Goal: Book appointment/travel/reservation

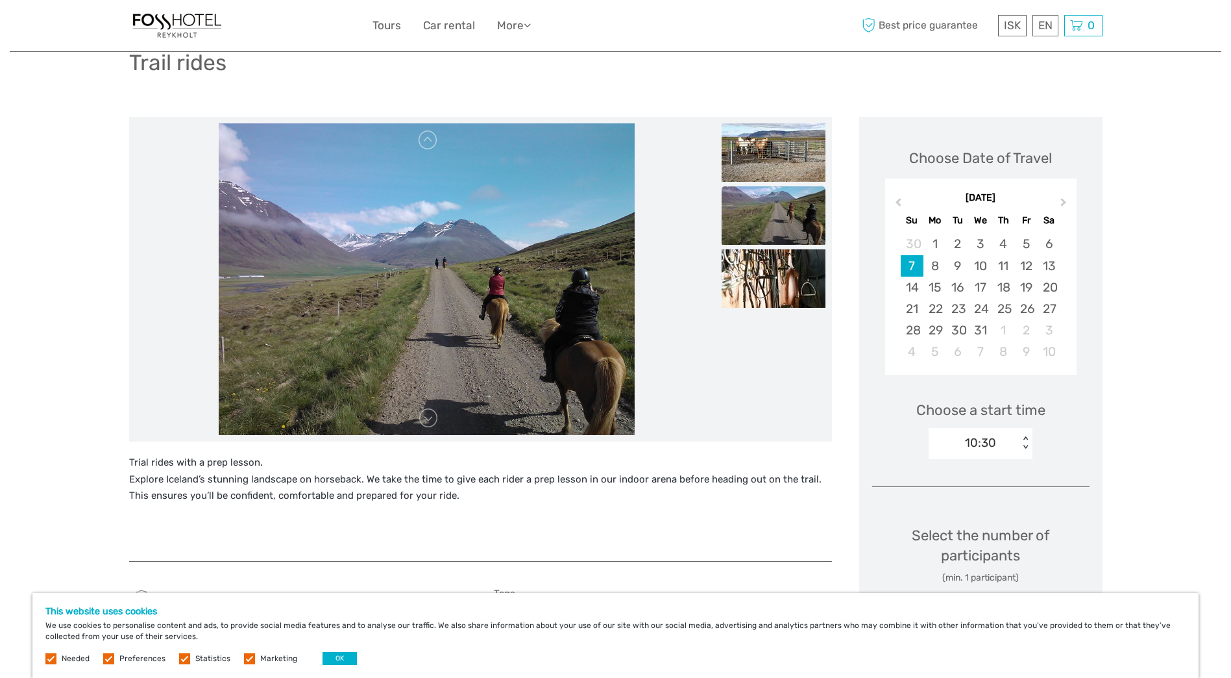
scroll to position [77, 0]
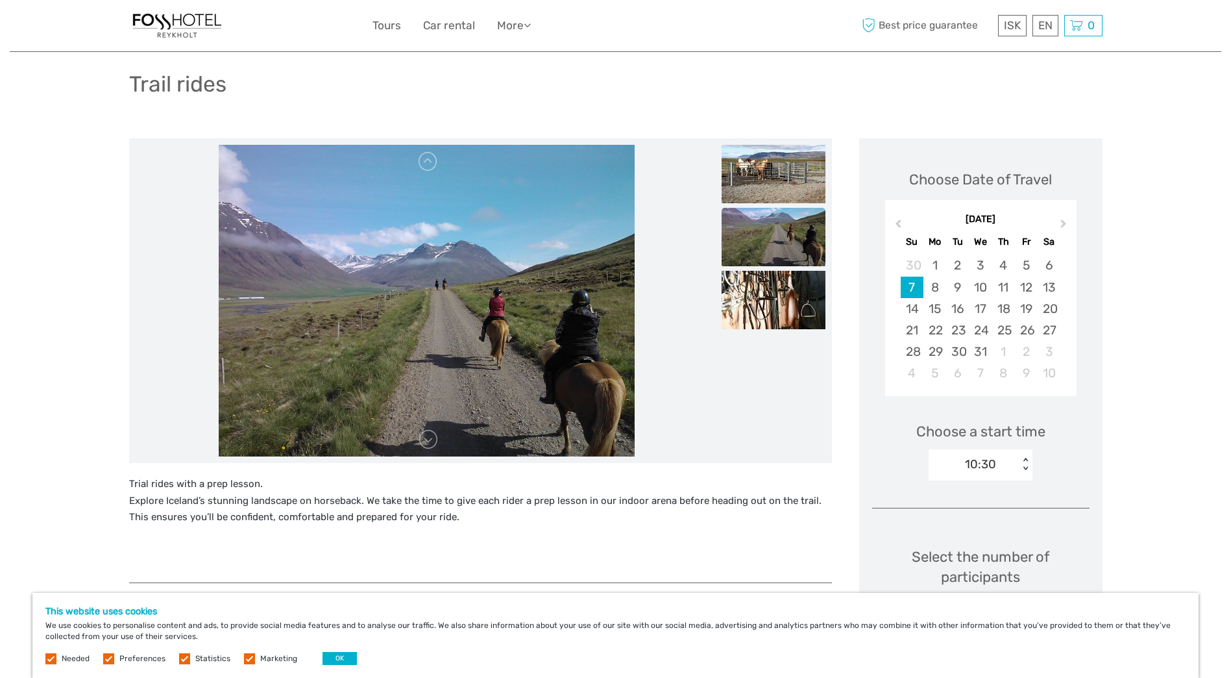
click at [1064, 225] on span "Next Month" at bounding box center [1064, 226] width 0 height 19
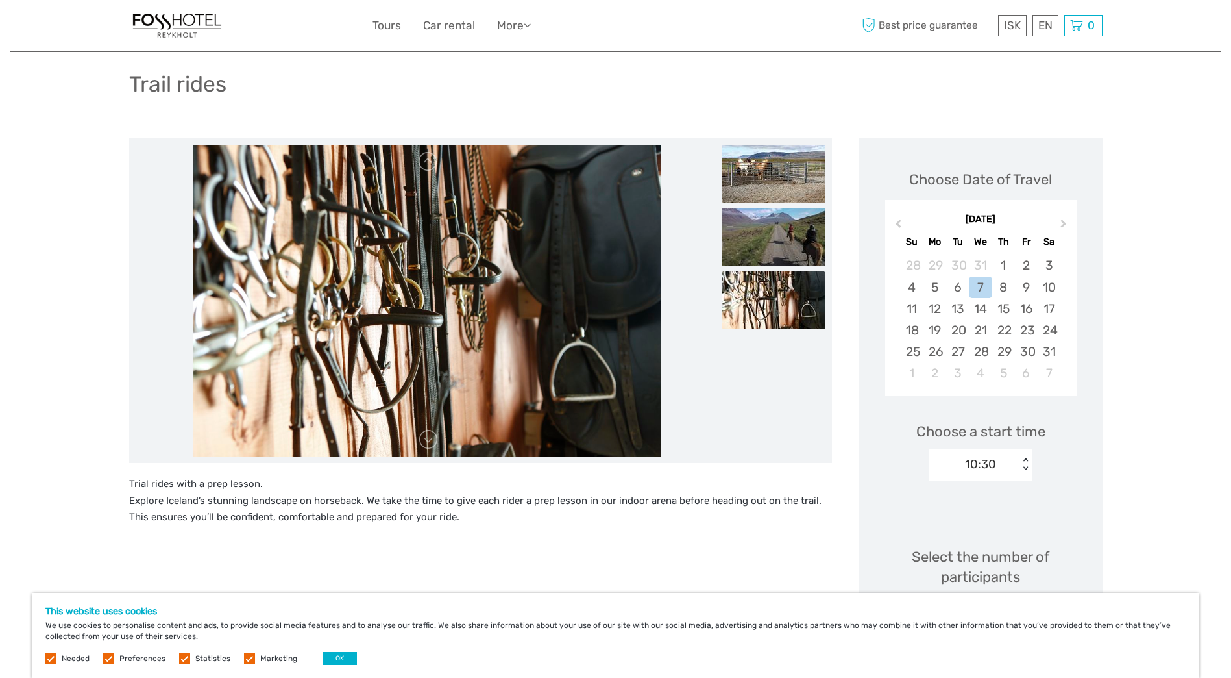
click at [910, 284] on div "4" at bounding box center [912, 286] width 23 height 21
click at [1025, 460] on div "< >" at bounding box center [1025, 465] width 11 height 14
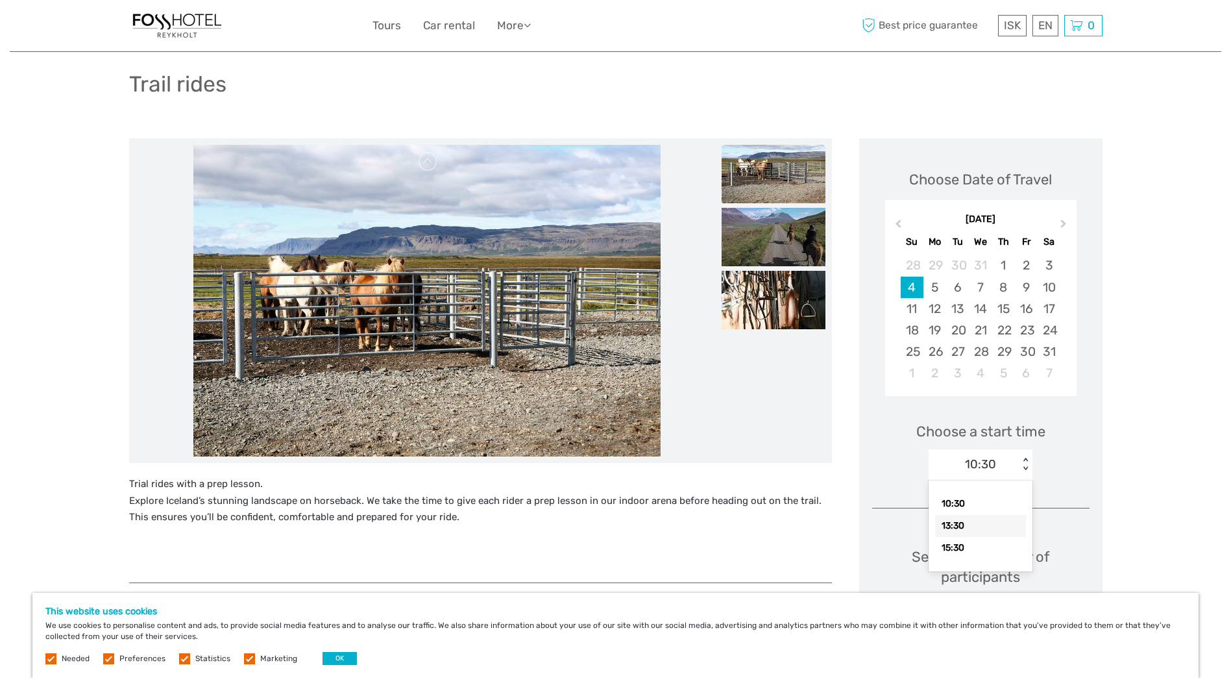
click at [961, 523] on div "13:30" at bounding box center [980, 526] width 91 height 22
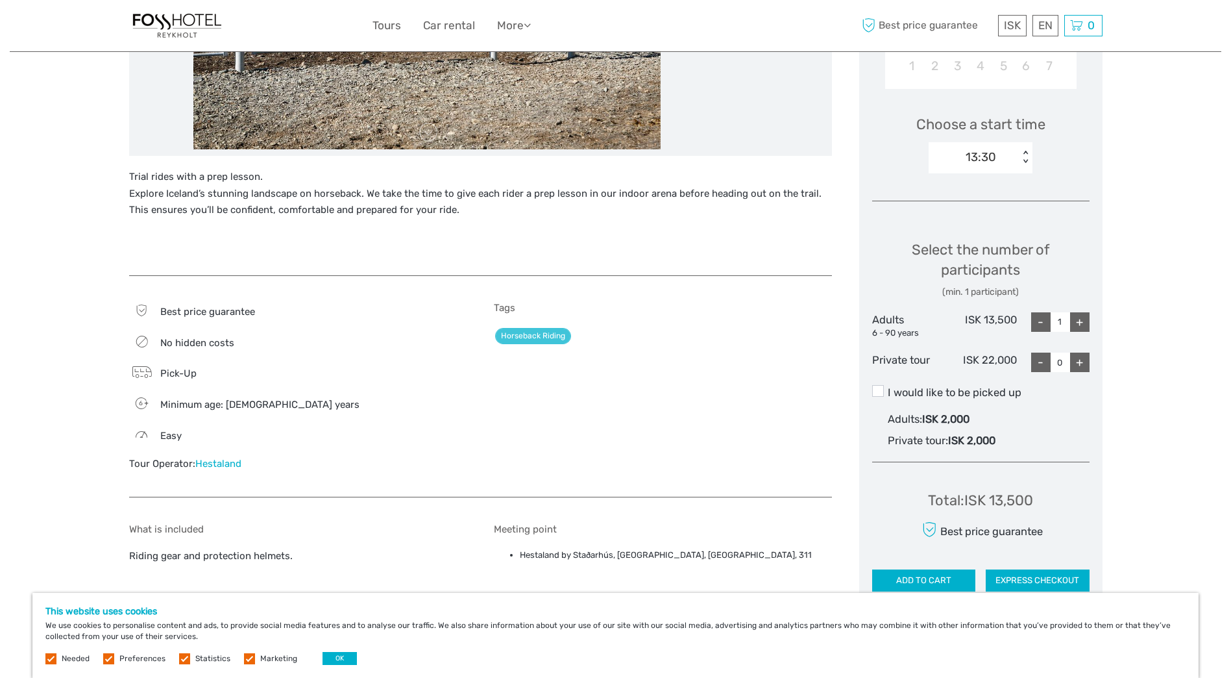
scroll to position [0, 0]
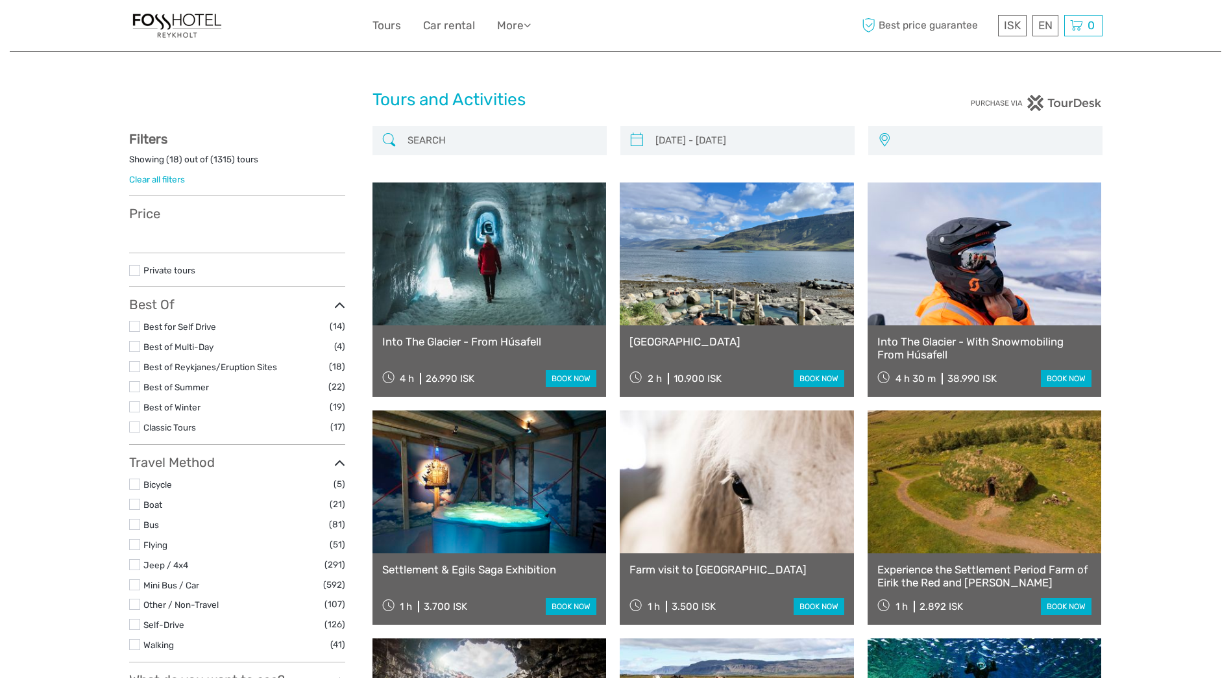
select select
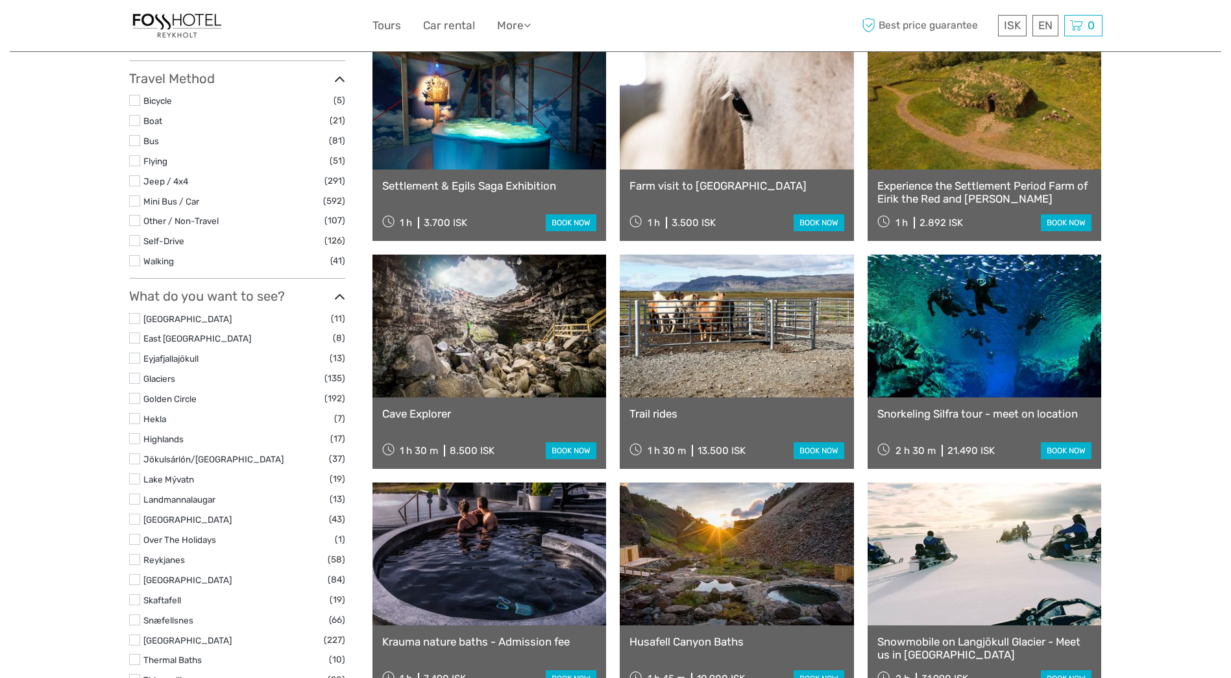
type input "[DATE] - [DATE]"
select select
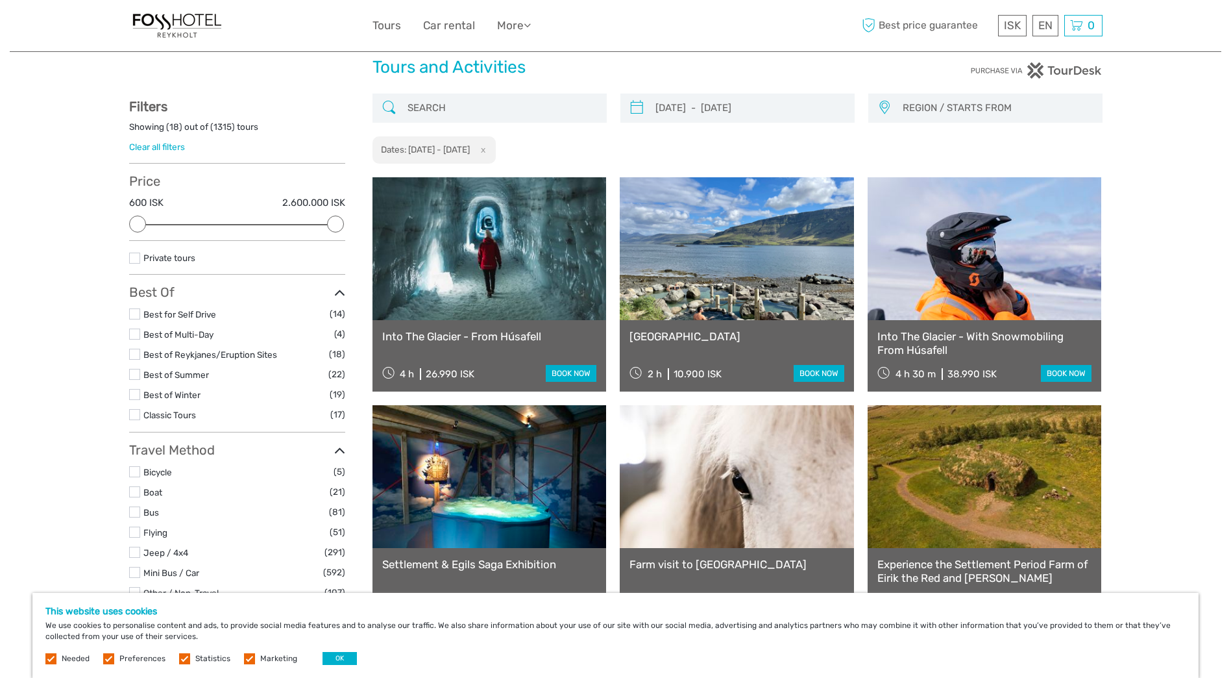
scroll to position [32, 0]
click at [668, 292] on link at bounding box center [737, 249] width 234 height 143
